Goal: Task Accomplishment & Management: Manage account settings

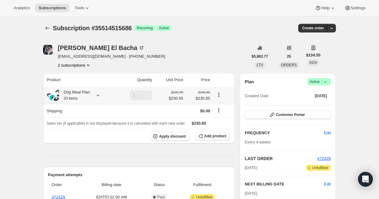
click at [99, 95] on icon at bounding box center [98, 95] width 6 height 6
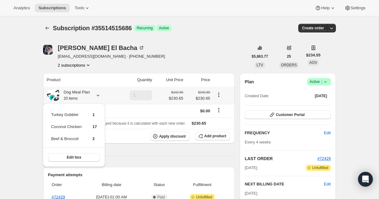
click at [70, 156] on span "Edit box" at bounding box center [74, 157] width 14 height 5
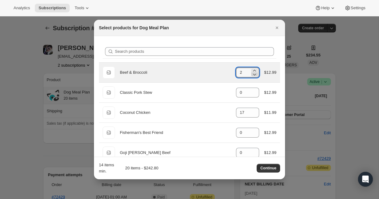
click at [254, 75] on icon ":re3:" at bounding box center [255, 75] width 3 height 2
type input "0"
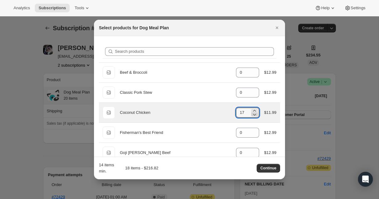
click at [256, 111] on icon ":re3:" at bounding box center [255, 114] width 6 height 6
type input "14"
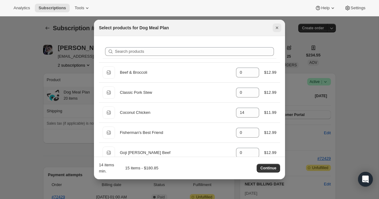
click at [275, 27] on icon "Close" at bounding box center [277, 28] width 6 height 6
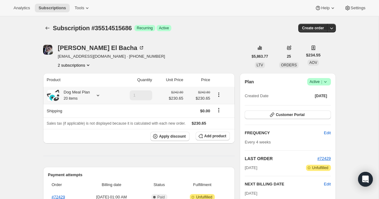
click at [97, 94] on icon at bounding box center [98, 95] width 6 height 6
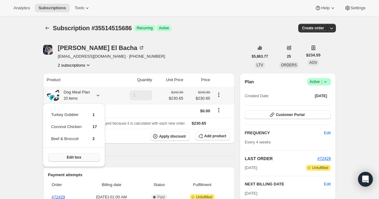
click at [78, 157] on span "Edit box" at bounding box center [74, 157] width 14 height 5
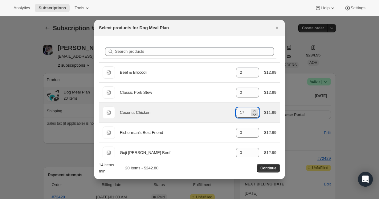
click at [255, 111] on icon ":rf1:" at bounding box center [255, 114] width 6 height 6
click at [254, 109] on icon ":rf1:" at bounding box center [255, 111] width 6 height 6
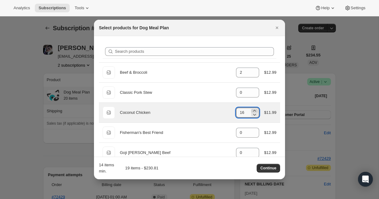
click at [254, 109] on icon ":rf1:" at bounding box center [255, 111] width 6 height 6
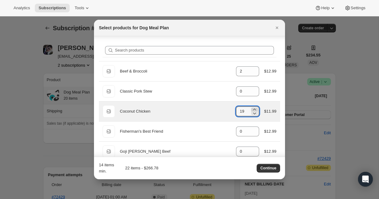
click at [254, 109] on icon ":rf1:" at bounding box center [255, 110] width 3 height 2
type input "20"
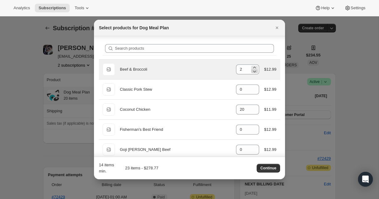
click at [256, 75] on div "Default Title Beef & Broccoli gid://shopify/ProductVariant/39967922389168 2 $12…" at bounding box center [190, 69] width 174 height 12
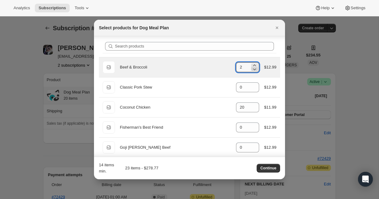
click at [255, 72] on icon ":rf1:" at bounding box center [255, 69] width 6 height 6
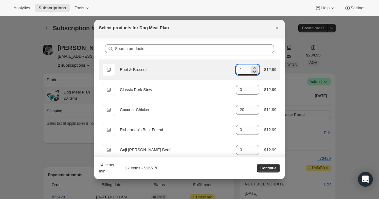
click at [255, 70] on icon ":rf1:" at bounding box center [255, 71] width 6 height 6
type input "0"
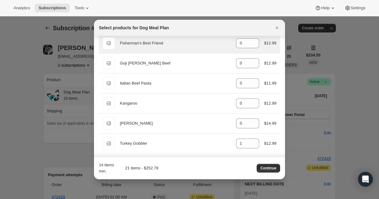
scroll to position [91, 0]
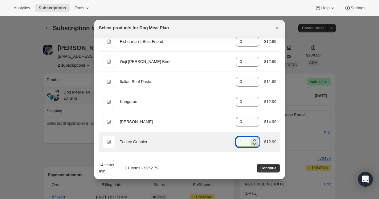
click at [255, 145] on icon ":rf1:" at bounding box center [255, 144] width 6 height 6
type input "0"
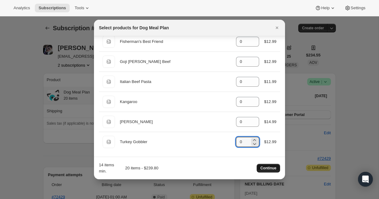
click at [262, 168] on span "Continue" at bounding box center [269, 168] width 16 height 5
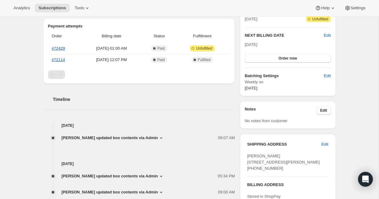
scroll to position [175, 0]
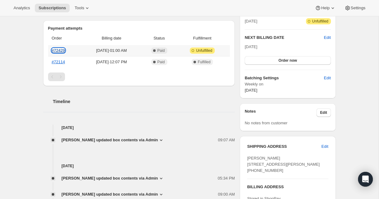
click at [59, 52] on link "#72429" at bounding box center [58, 50] width 13 height 5
drag, startPoint x: 127, startPoint y: 102, endPoint x: 70, endPoint y: 83, distance: 60.0
click at [127, 102] on h2 "Timeline" at bounding box center [144, 101] width 182 height 6
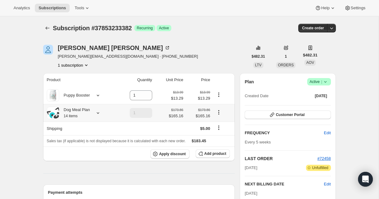
click at [100, 113] on icon at bounding box center [98, 113] width 6 height 6
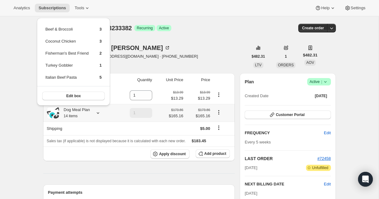
drag, startPoint x: 46, startPoint y: 30, endPoint x: 111, endPoint y: 75, distance: 79.1
click at [110, 75] on div "Beef & Broccoli 3 Coconut Chicken 3 Fisherman's Best Friend 2 Turkey Gobbler 1 …" at bounding box center [73, 62] width 73 height 88
copy tbody
click at [150, 56] on div "[PERSON_NAME] [PERSON_NAME][EMAIL_ADDRESS][DOMAIN_NAME] · [PHONE_NUMBER] 1 subs…" at bounding box center [145, 56] width 205 height 23
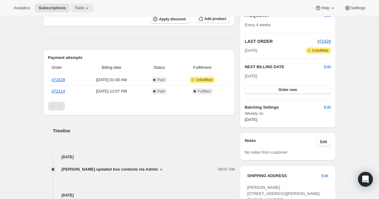
scroll to position [115, 0]
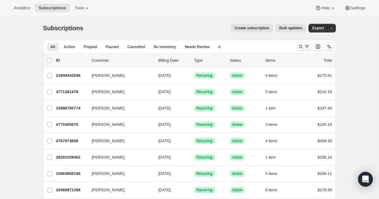
click at [305, 47] on icon "Search and filter results" at bounding box center [307, 46] width 6 height 6
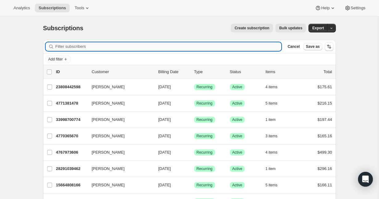
paste input "ejpued@gmail.com"
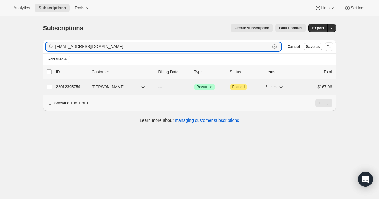
type input "ejpued@gmail.com"
click at [77, 86] on p "22012395750" at bounding box center [71, 87] width 31 height 6
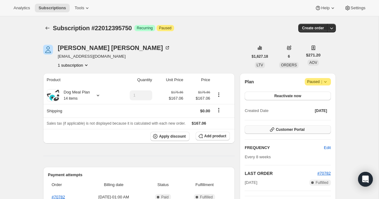
click at [276, 131] on span "Customer Portal" at bounding box center [290, 129] width 29 height 5
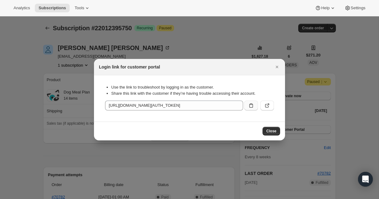
click at [252, 106] on icon ":rc9:" at bounding box center [251, 105] width 6 height 6
drag, startPoint x: 30, startPoint y: 84, endPoint x: 40, endPoint y: 87, distance: 10.7
click at [30, 84] on div at bounding box center [189, 99] width 379 height 199
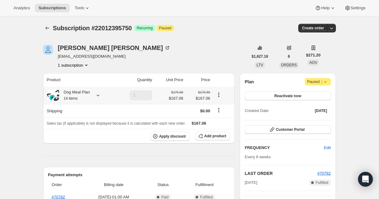
click at [99, 96] on icon at bounding box center [98, 96] width 2 height 2
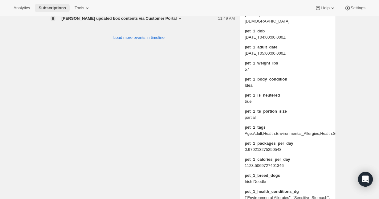
scroll to position [449, 0]
